Goal: Transaction & Acquisition: Purchase product/service

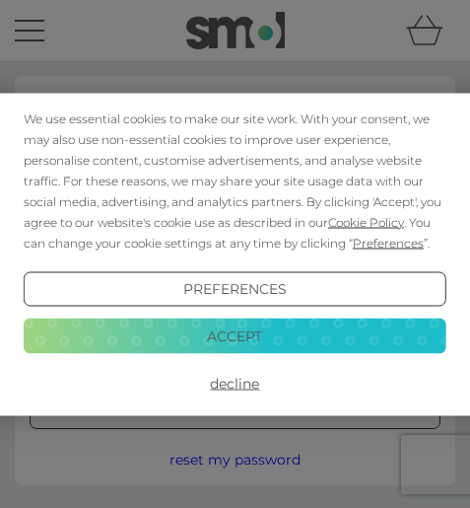
click at [261, 328] on button "Accept" at bounding box center [235, 335] width 423 height 35
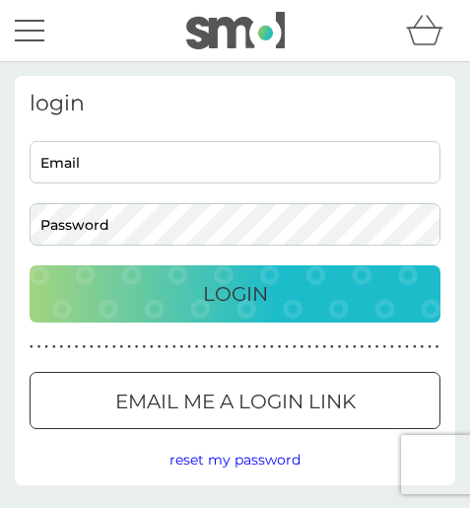
click at [197, 149] on input "Email" at bounding box center [235, 162] width 411 height 42
type input "hannah.tillison@gmail.com"
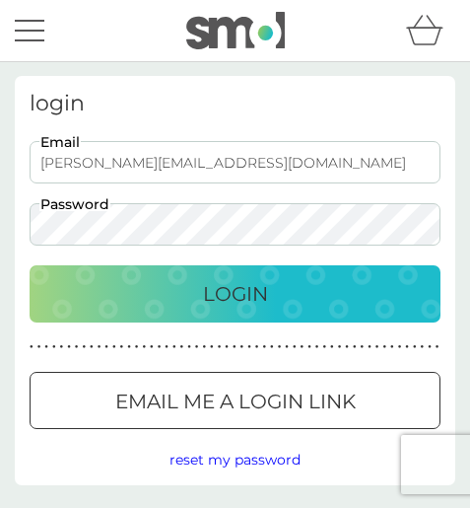
click at [30, 265] on button "Login" at bounding box center [235, 293] width 411 height 57
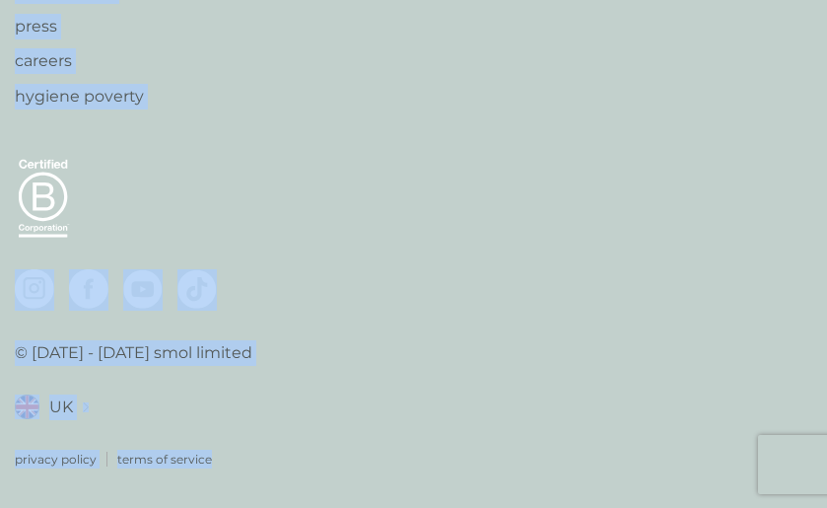
drag, startPoint x: 481, startPoint y: 507, endPoint x: 484, endPoint y: 554, distance: 47.4
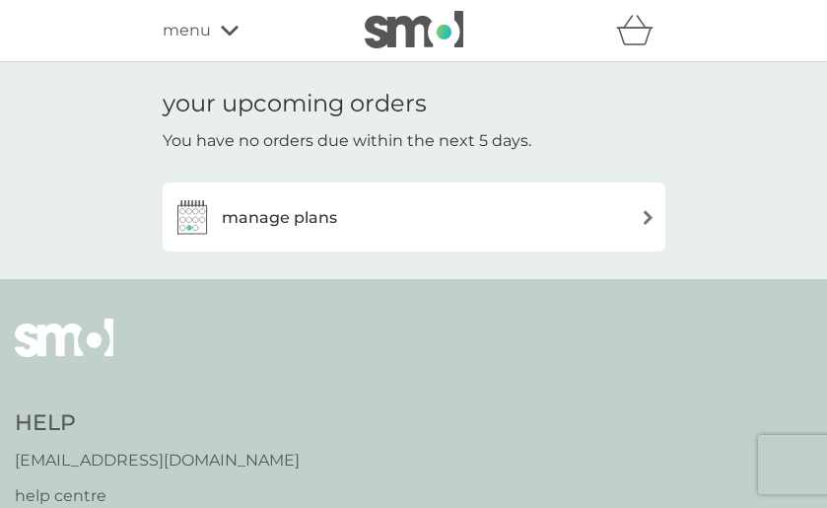
click at [368, 223] on div "manage plans" at bounding box center [413, 216] width 483 height 39
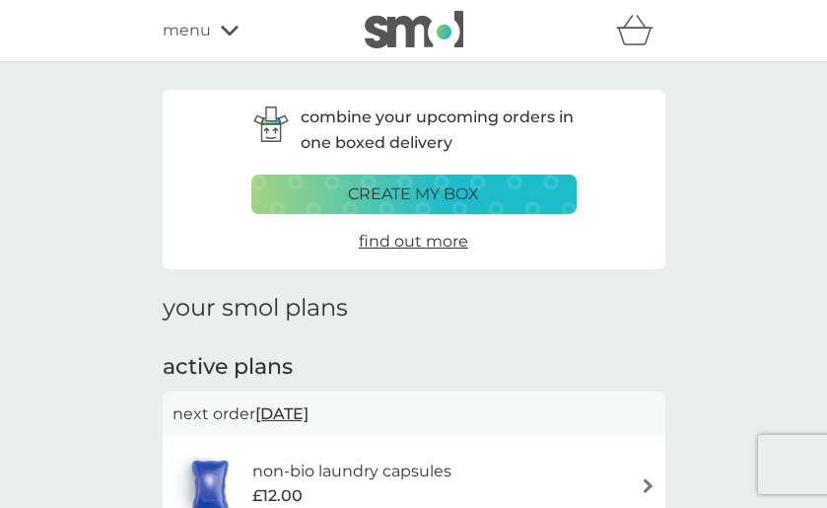
scroll to position [99, 0]
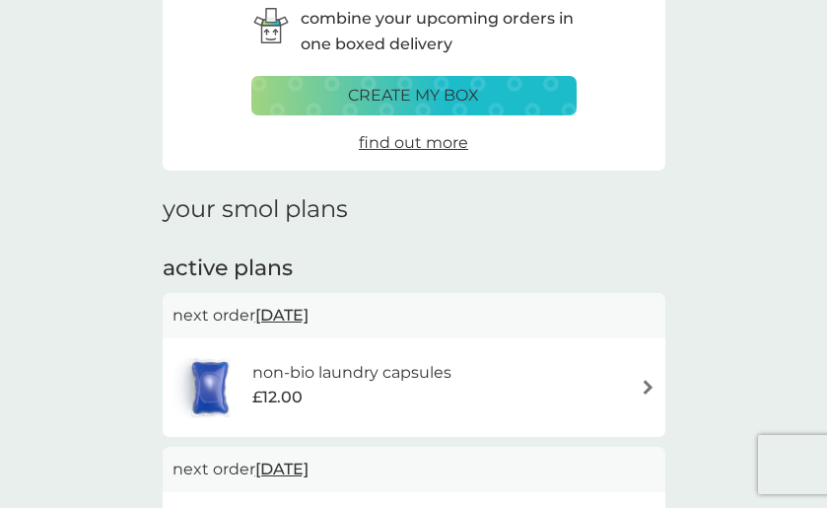
click at [465, 382] on div "non-bio laundry capsules £12.00" at bounding box center [361, 387] width 219 height 55
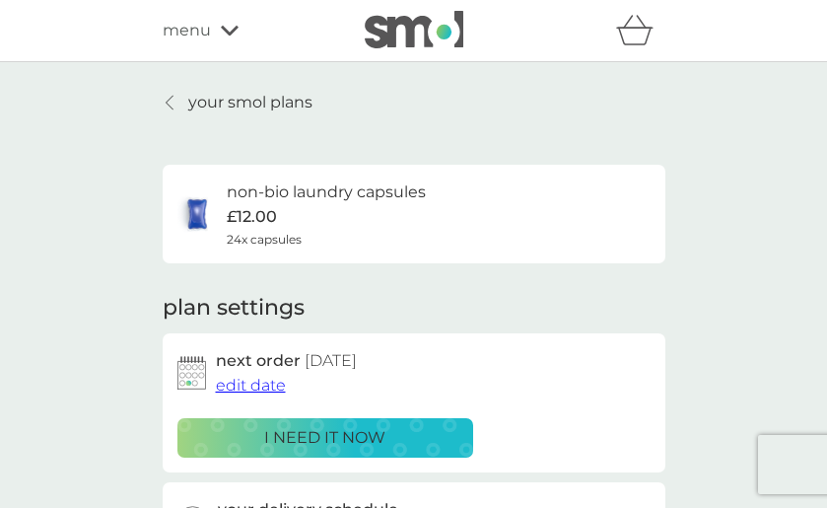
click at [331, 438] on p "i need it now" at bounding box center [324, 438] width 121 height 26
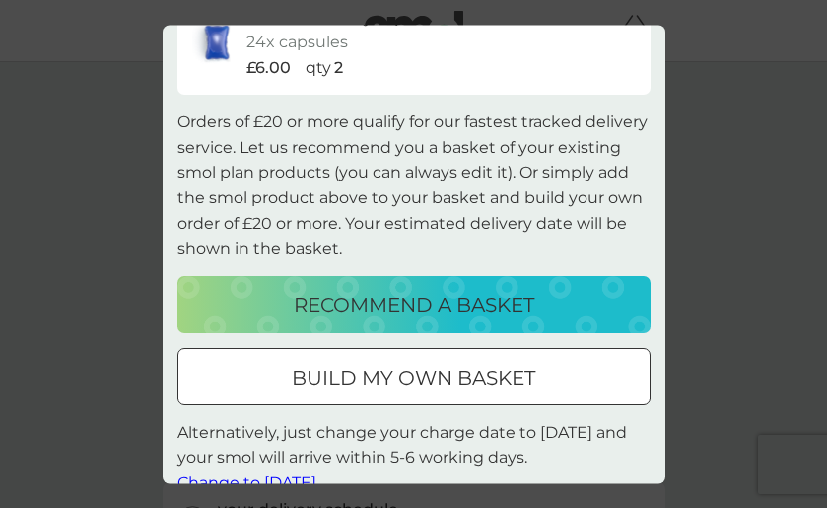
scroll to position [131, 0]
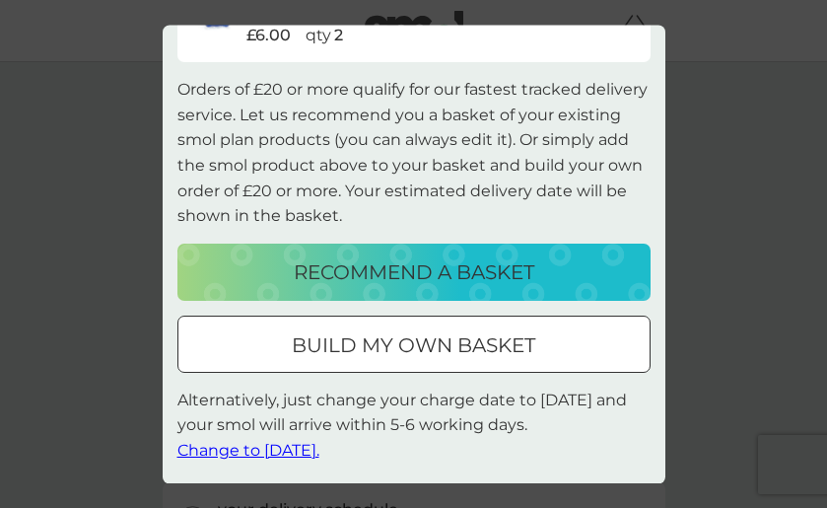
click at [401, 339] on div at bounding box center [413, 345] width 71 height 21
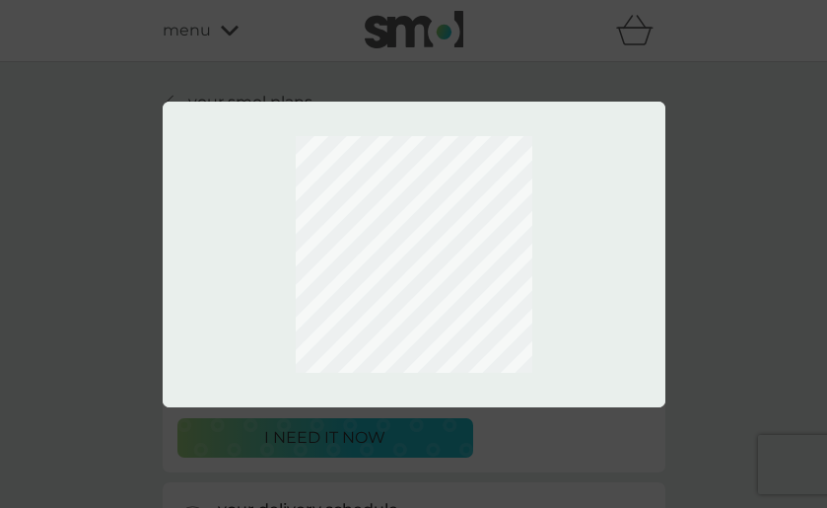
scroll to position [0, 0]
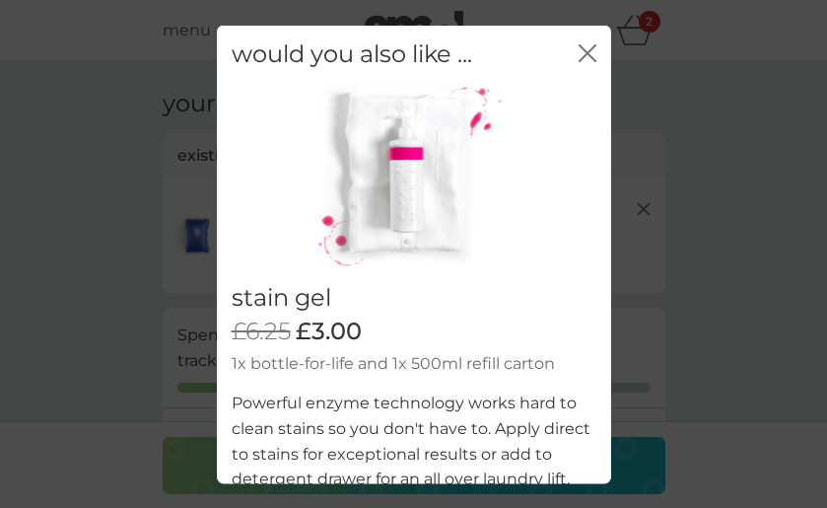
click at [469, 56] on icon "close" at bounding box center [591, 52] width 8 height 16
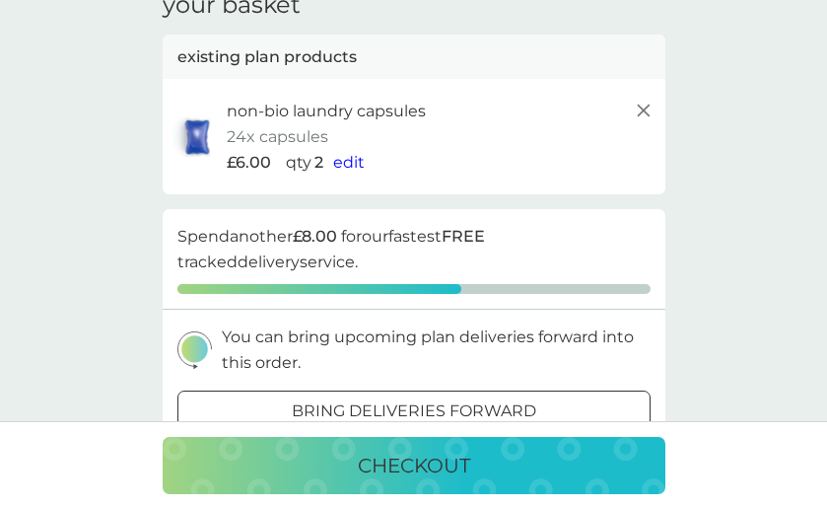
scroll to position [197, 0]
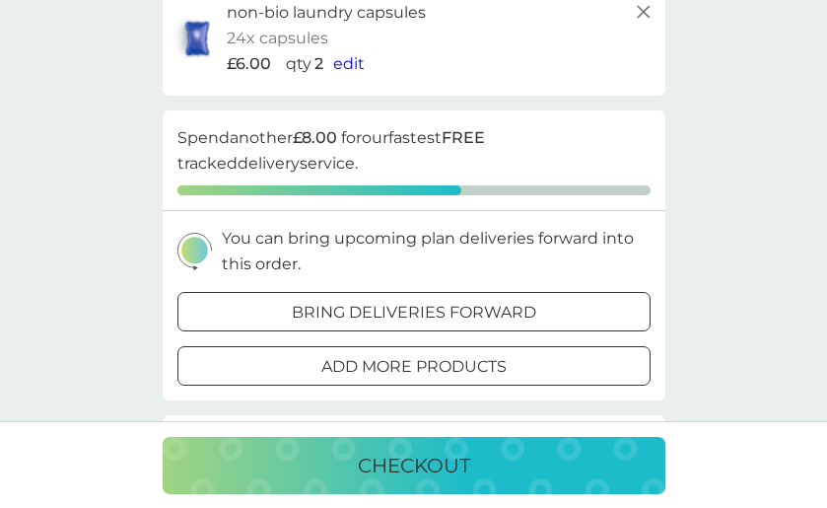
click at [444, 374] on div at bounding box center [413, 366] width 71 height 21
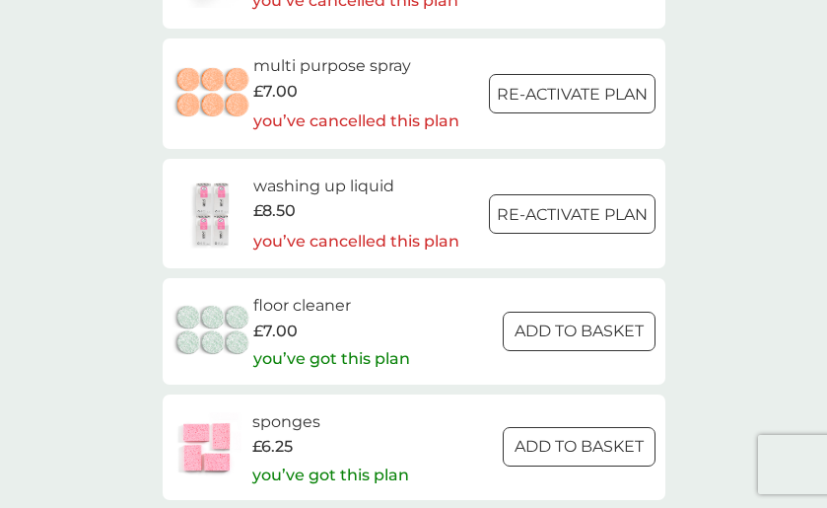
scroll to position [2563, 0]
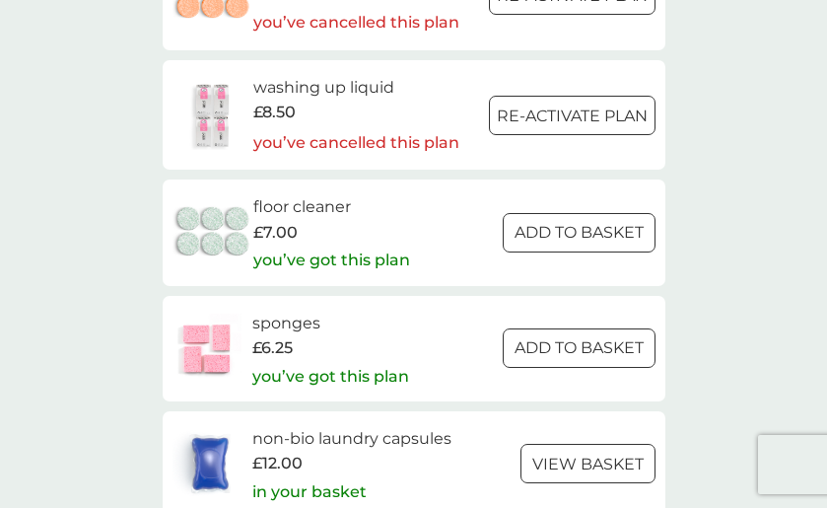
click at [469, 349] on div at bounding box center [554, 346] width 17 height 17
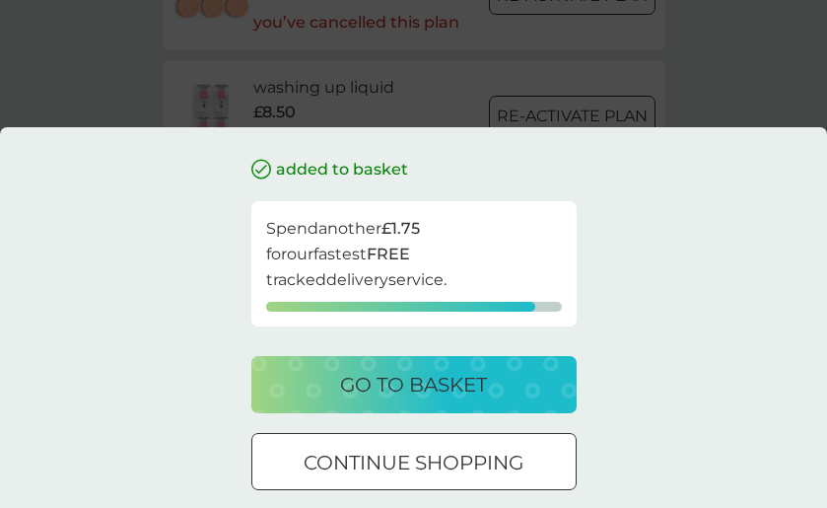
click at [412, 375] on p "go to basket" at bounding box center [413, 385] width 147 height 32
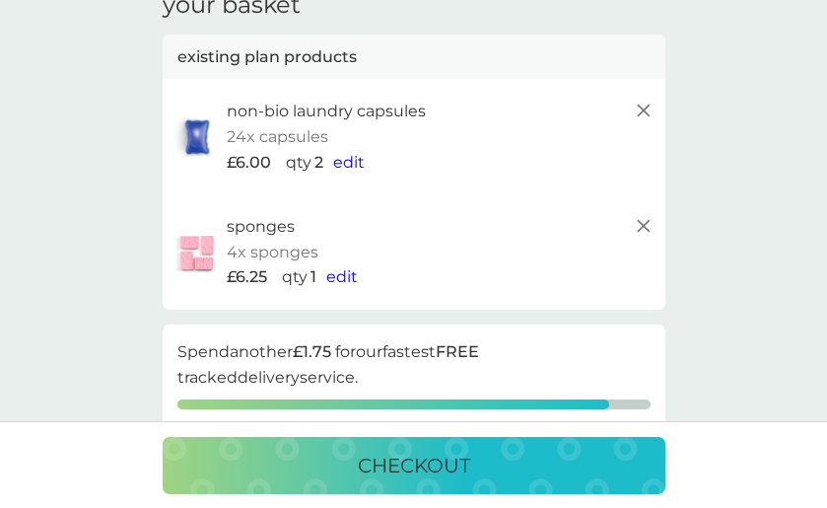
scroll to position [296, 0]
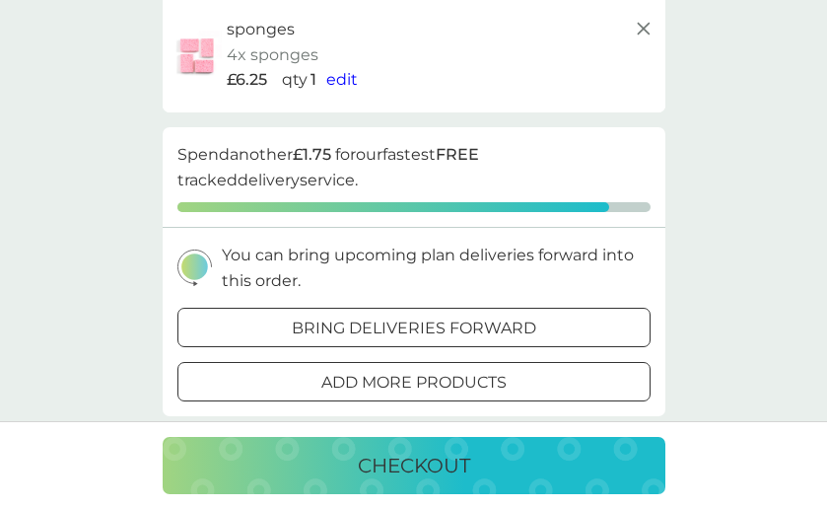
click at [408, 325] on div at bounding box center [413, 328] width 71 height 21
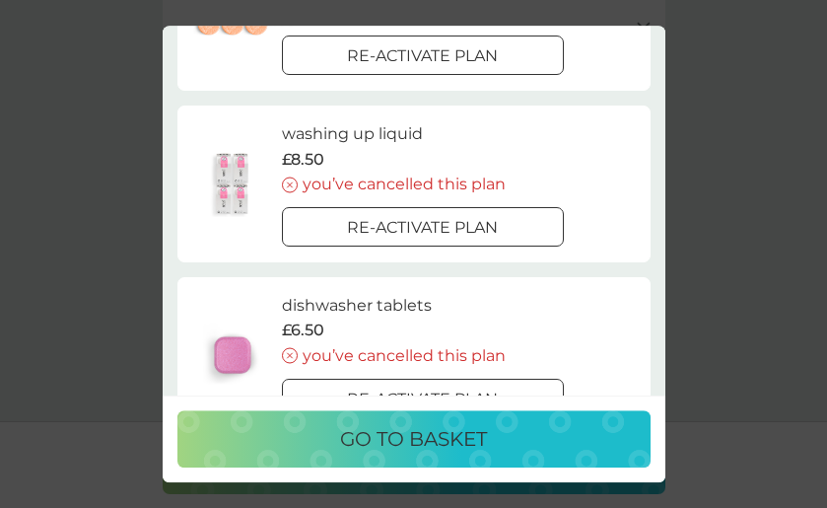
scroll to position [993, 0]
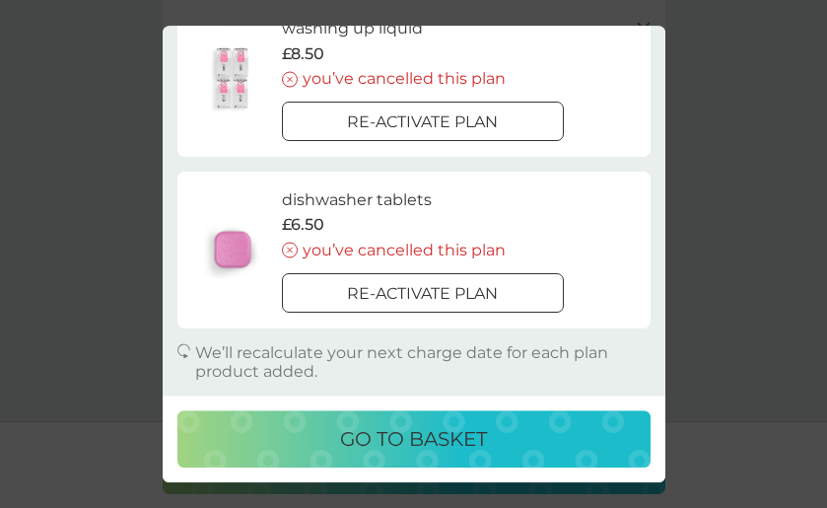
click at [449, 443] on p "go to basket" at bounding box center [413, 439] width 147 height 32
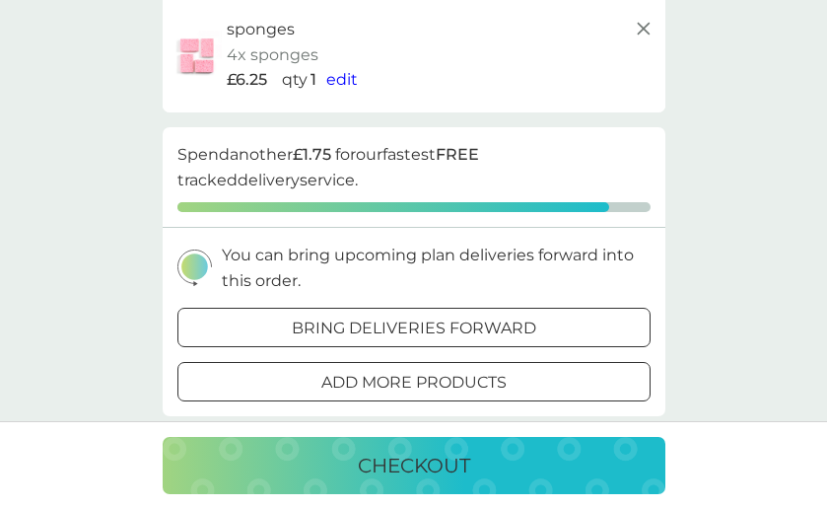
scroll to position [591, 0]
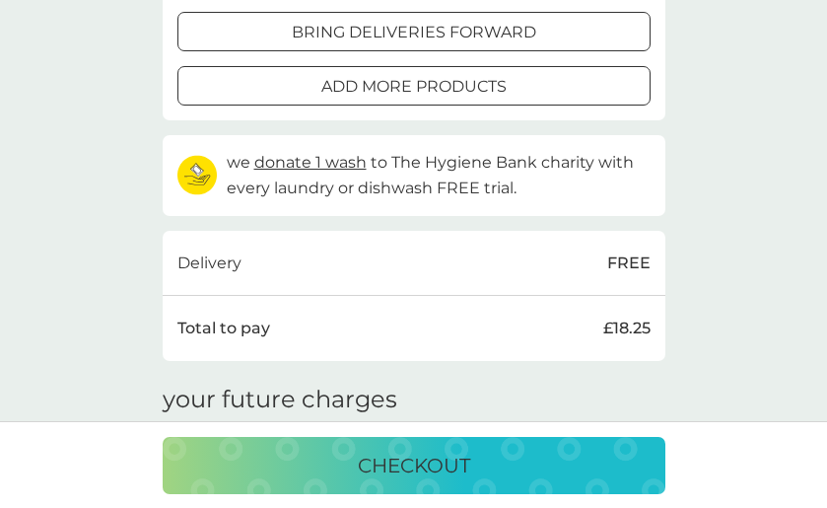
click at [415, 462] on p "checkout" at bounding box center [414, 465] width 112 height 32
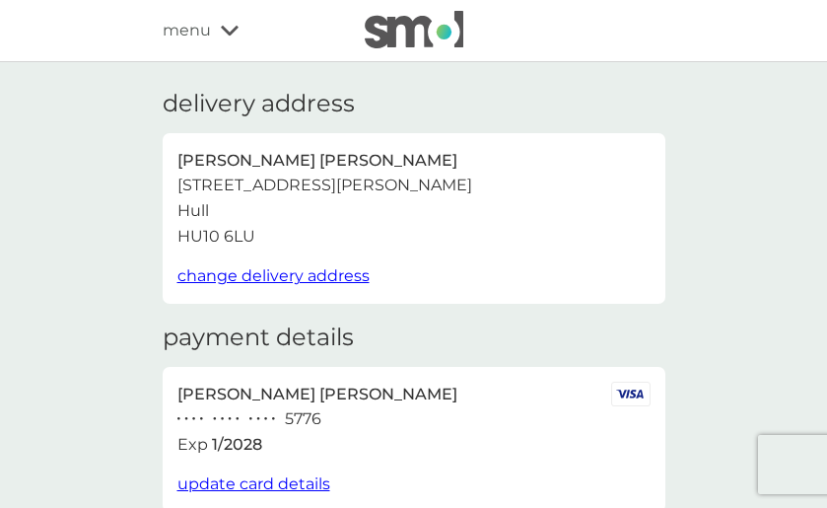
scroll to position [296, 0]
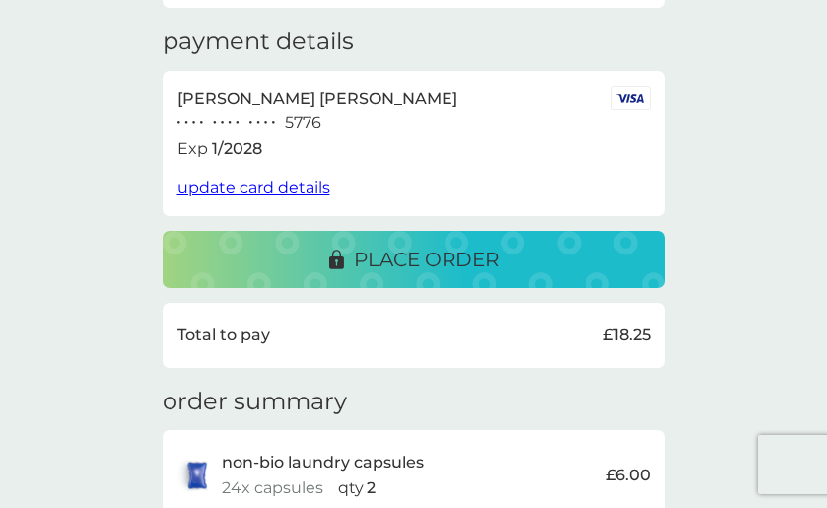
click at [397, 258] on p "place order" at bounding box center [426, 259] width 145 height 32
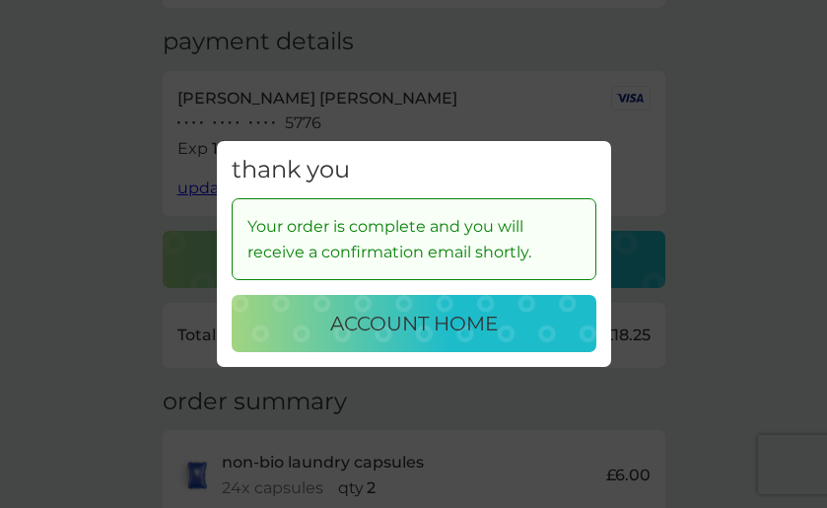
click at [369, 318] on p "account home" at bounding box center [414, 324] width 168 height 32
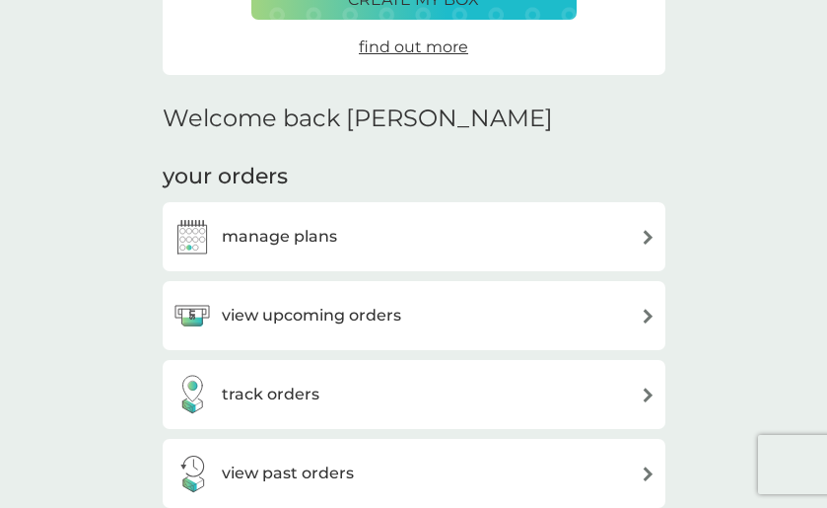
scroll to position [690, 0]
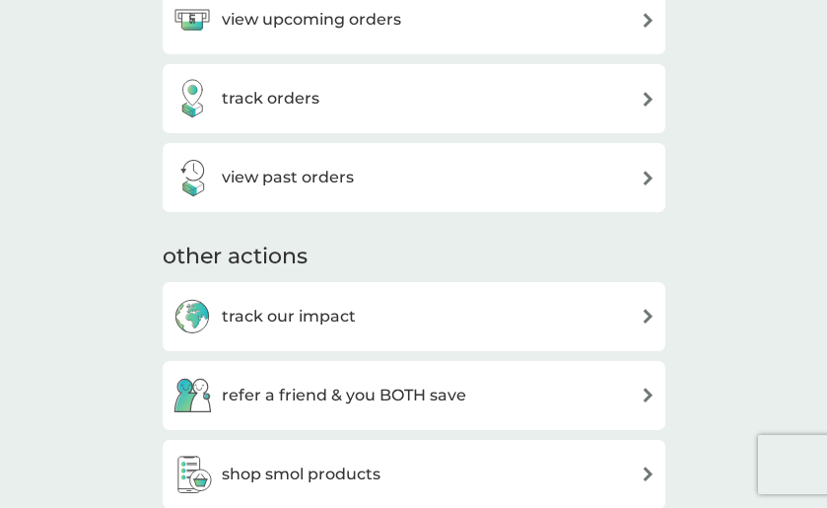
click at [348, 20] on h3 "view upcoming orders" at bounding box center [311, 20] width 179 height 26
